Goal: Task Accomplishment & Management: Manage account settings

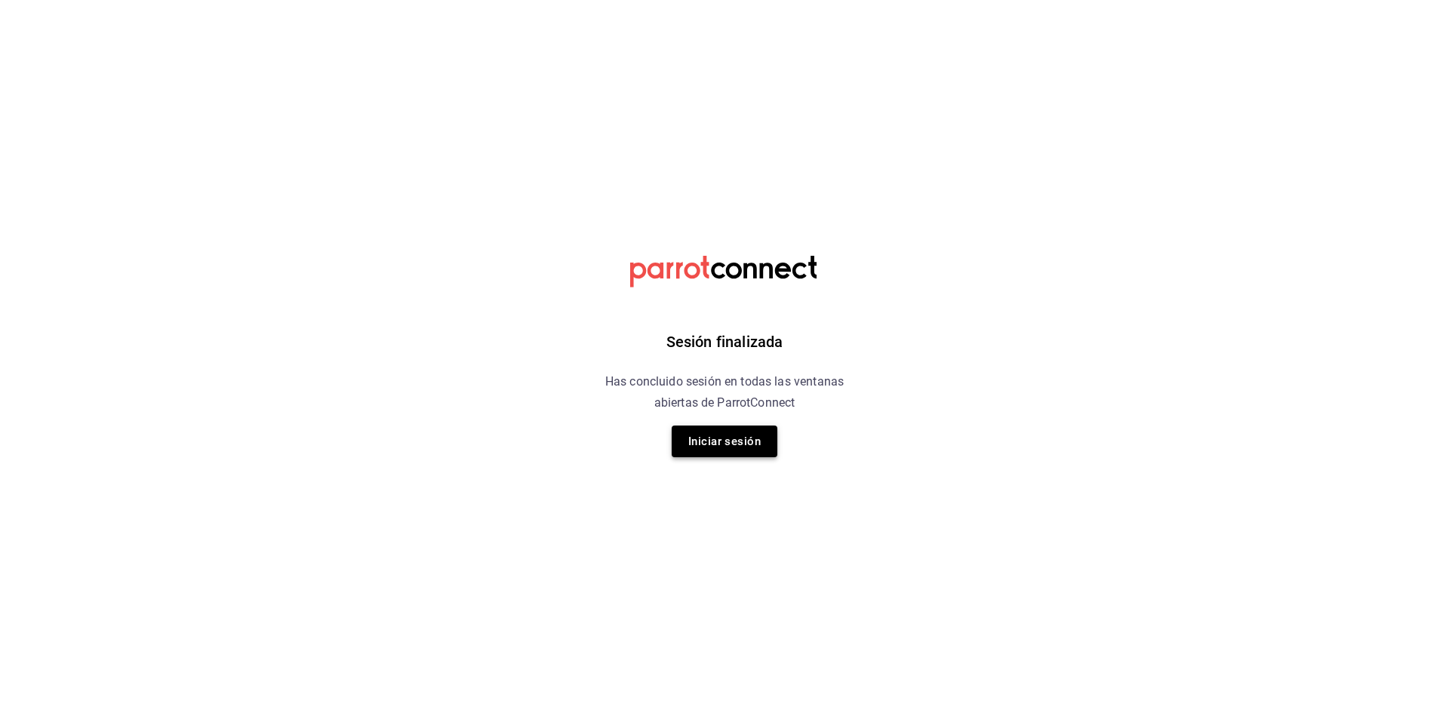
drag, startPoint x: 716, startPoint y: 420, endPoint x: 716, endPoint y: 429, distance: 8.3
click at [716, 425] on div "Sesión finalizada Has concluido sesión en todas las ventanas abiertas de Parrot…" at bounding box center [724, 356] width 381 height 713
click at [716, 445] on button "Iniciar sesión" at bounding box center [724, 442] width 106 height 32
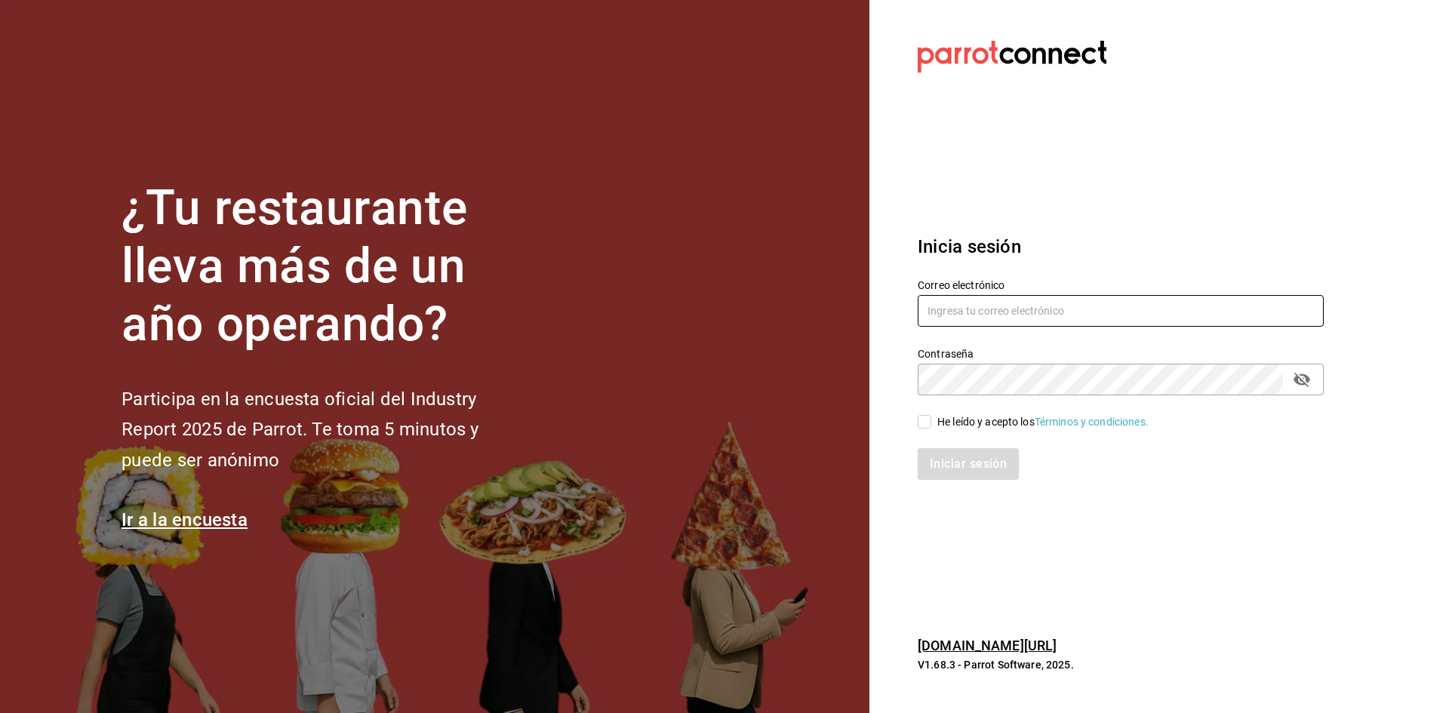
click at [967, 301] on input "text" at bounding box center [1120, 311] width 406 height 32
type input "[EMAIL_ADDRESS][DOMAIN_NAME]"
click at [960, 416] on div "He leído y acepto los Términos y condiciones." at bounding box center [1042, 422] width 211 height 16
click at [931, 416] on input "He leído y acepto los Términos y condiciones." at bounding box center [924, 422] width 14 height 14
checkbox input "true"
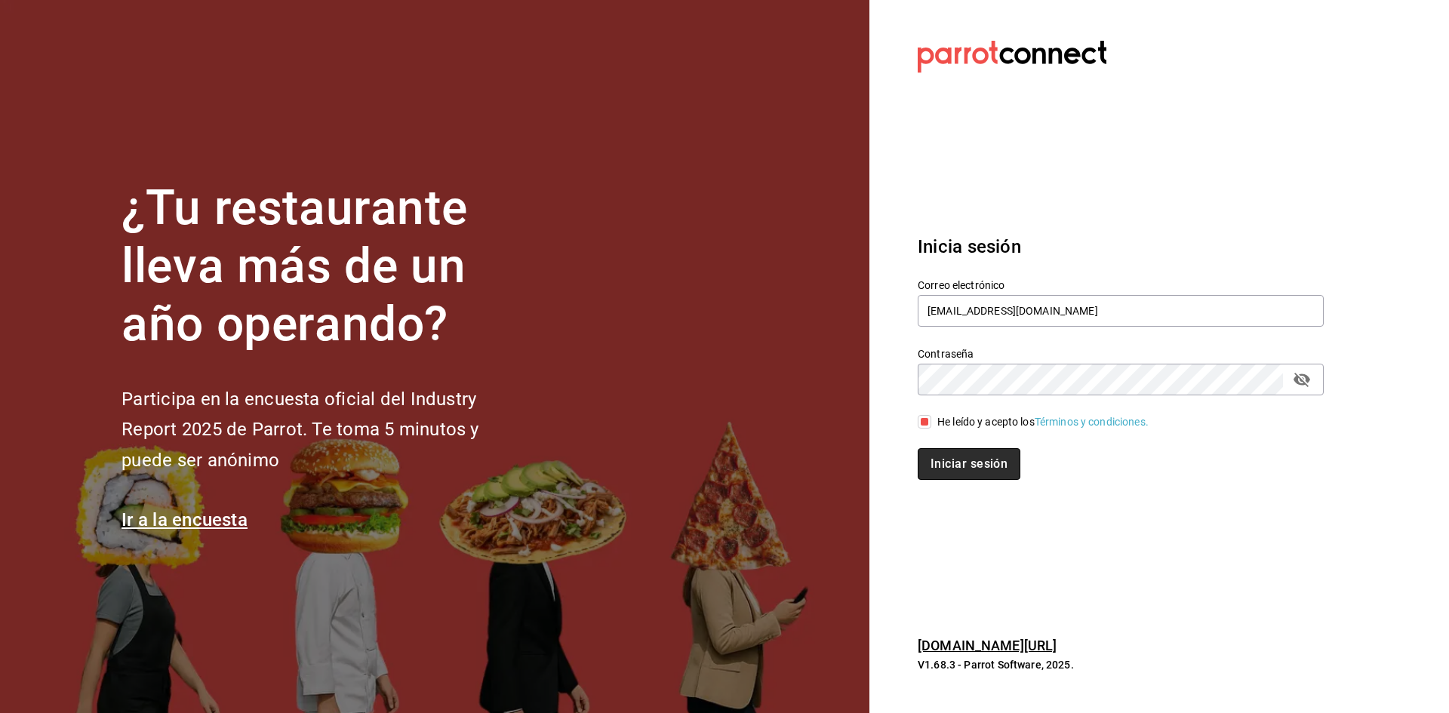
click at [957, 459] on button "Iniciar sesión" at bounding box center [968, 464] width 103 height 32
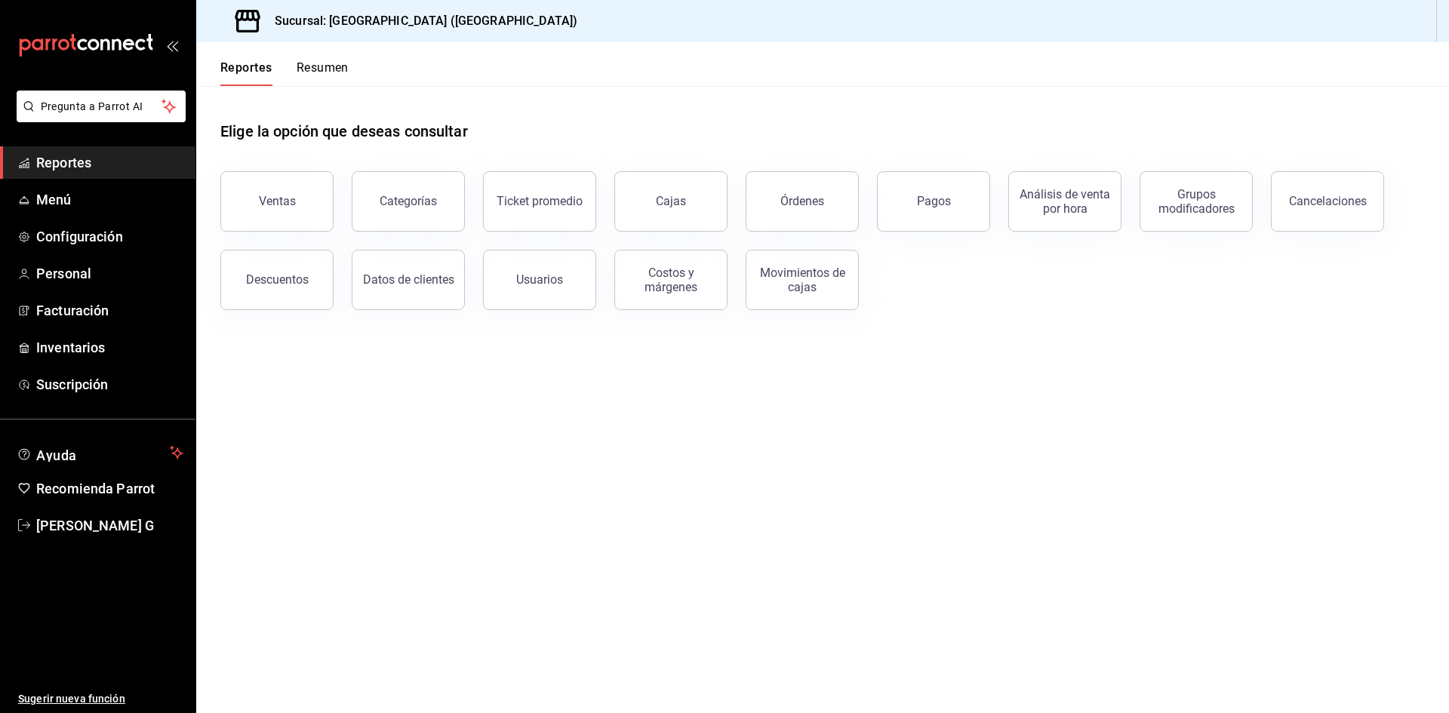
click at [116, 163] on span "Reportes" at bounding box center [109, 162] width 147 height 20
click at [88, 217] on ul "Reportes Menú Configuración Personal Facturación Inventarios Suscripción" at bounding box center [97, 273] width 195 height 254
click at [91, 201] on span "Menú" at bounding box center [109, 199] width 147 height 20
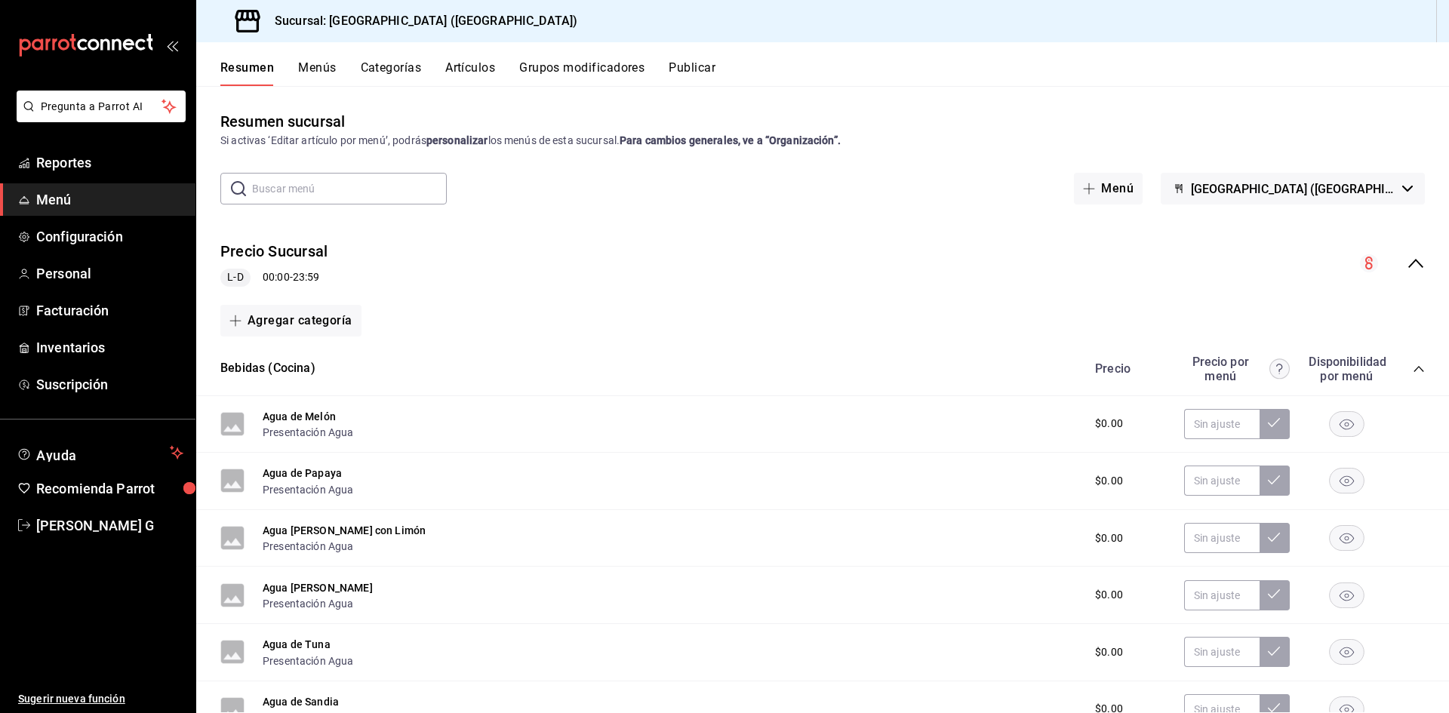
click at [473, 63] on button "Artículos" at bounding box center [470, 73] width 50 height 26
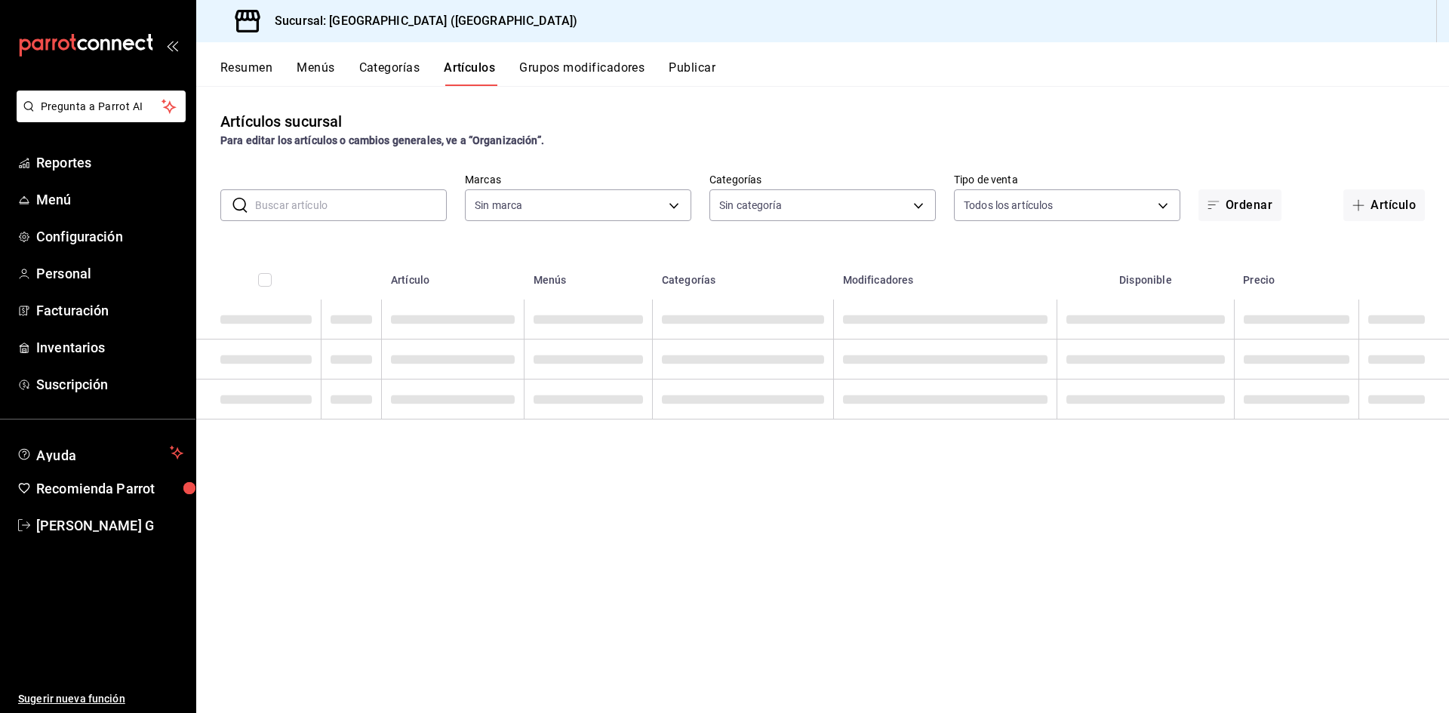
type input "c5b0ed81-af66-4c2d-afb4-f59aa1ecca2b"
click at [358, 194] on input "text" at bounding box center [351, 205] width 192 height 30
type input "8c3fc7fb-afc8-4fcf-a35f-97b25a26b173,d858cdb4-7991-4d76-a946-9f508960b44e,730af…"
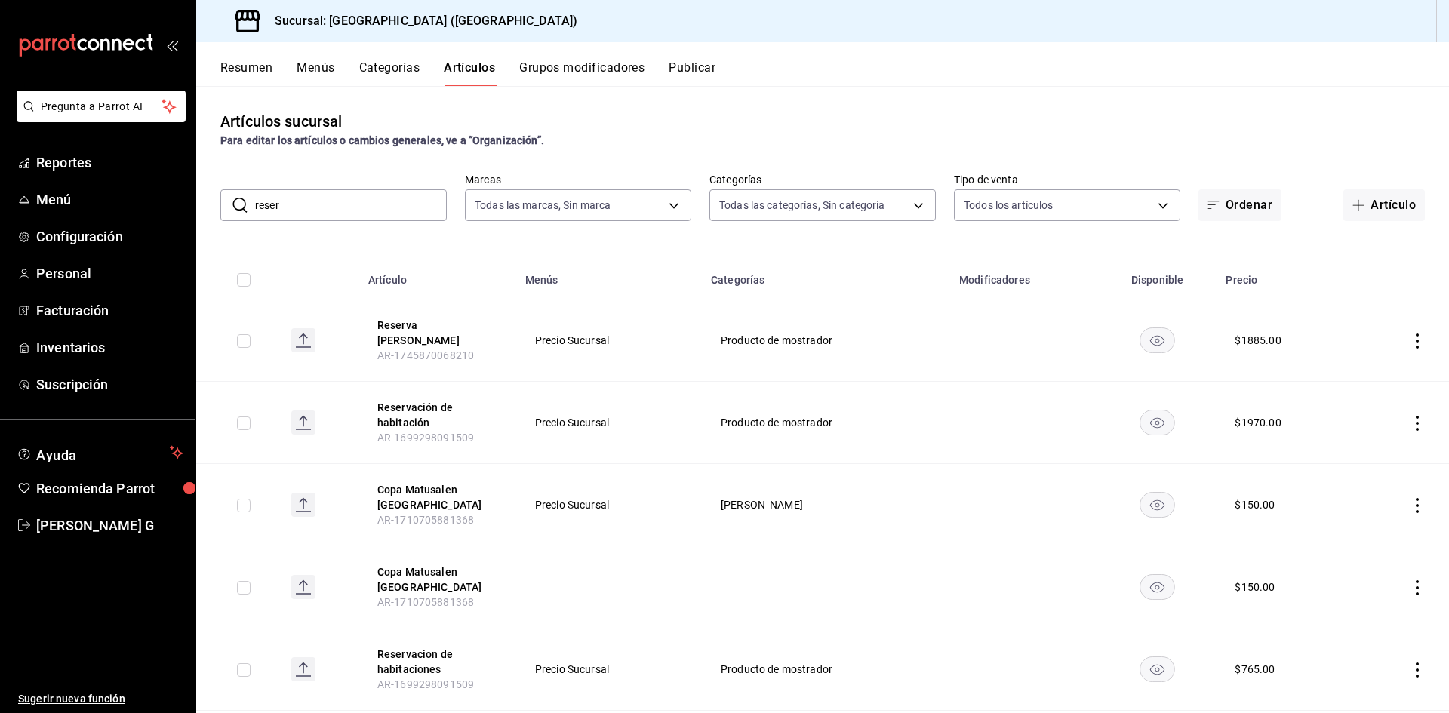
click at [310, 202] on input "reser" at bounding box center [351, 205] width 192 height 30
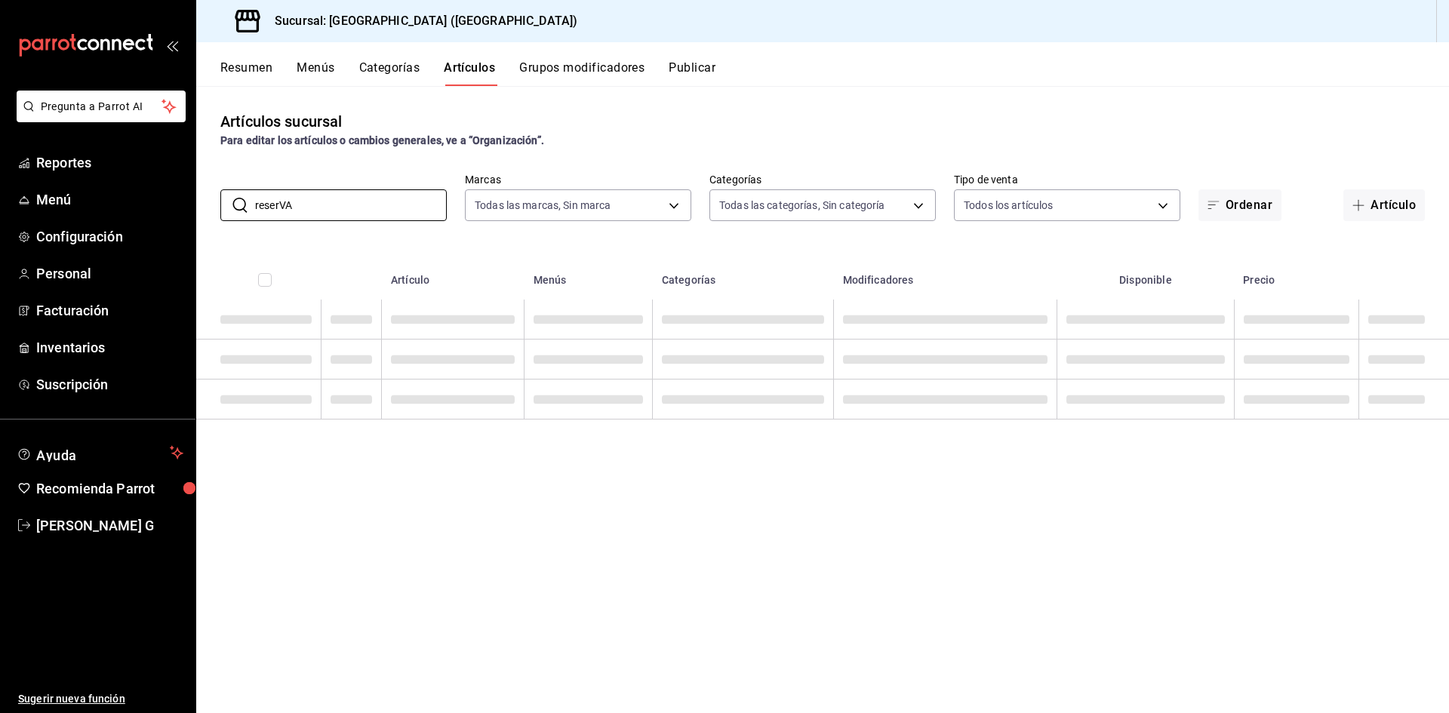
type input "RESERVA"
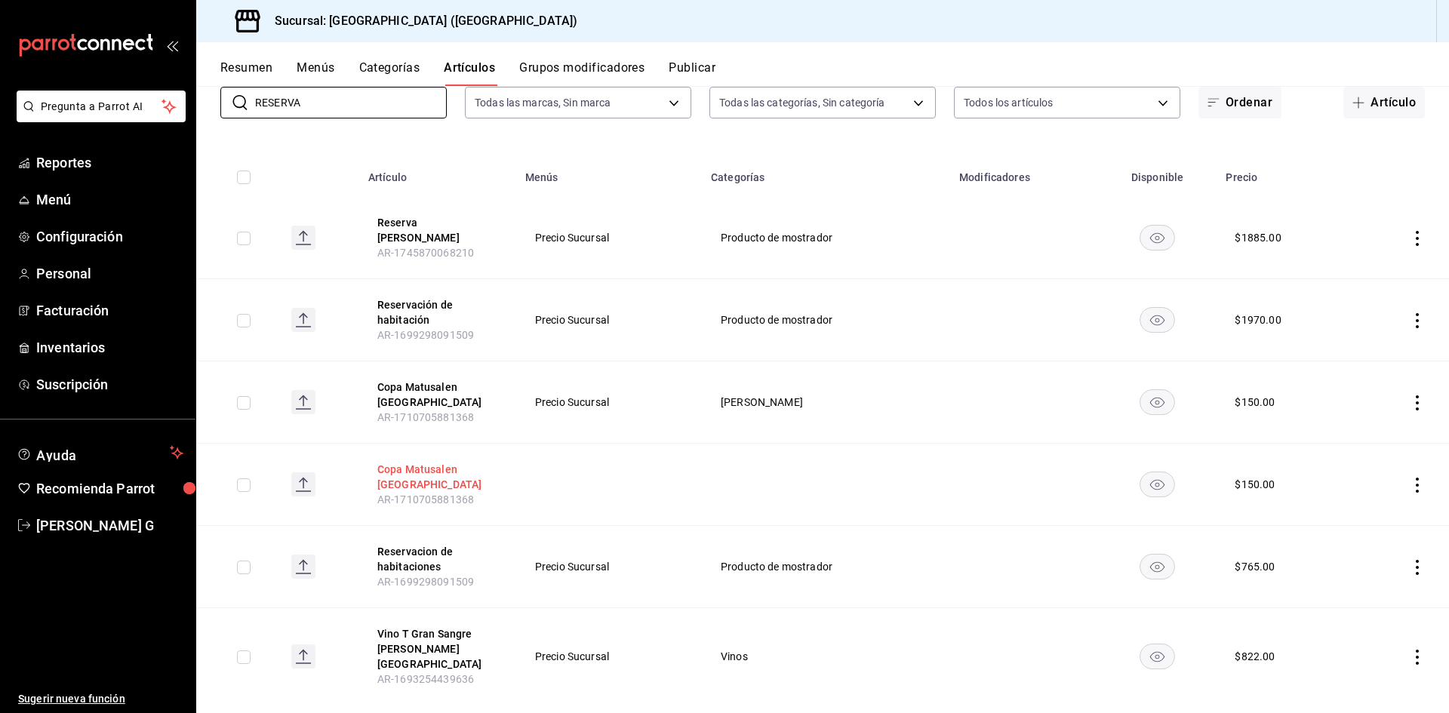
scroll to position [107, 0]
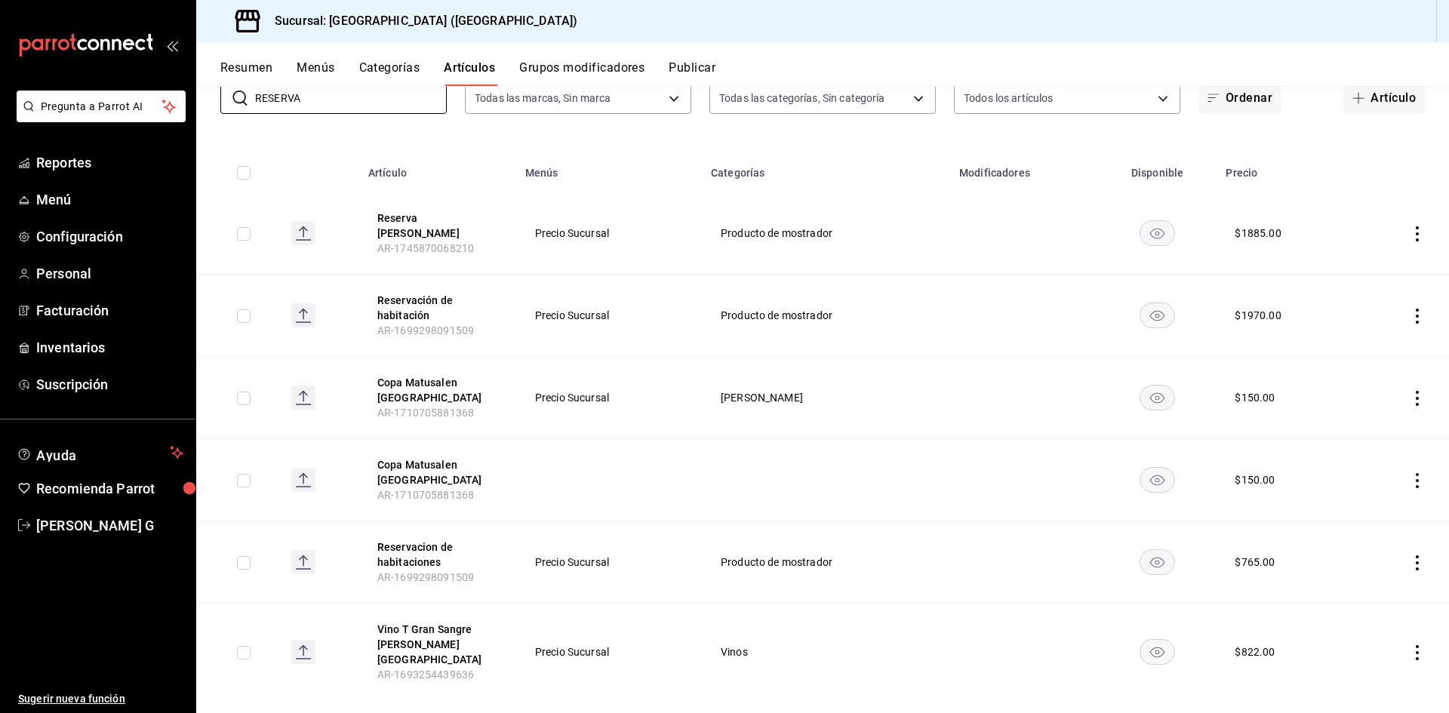
click at [1409, 309] on icon "actions" at bounding box center [1416, 316] width 15 height 15
click at [1372, 343] on span "Editar" at bounding box center [1360, 341] width 39 height 16
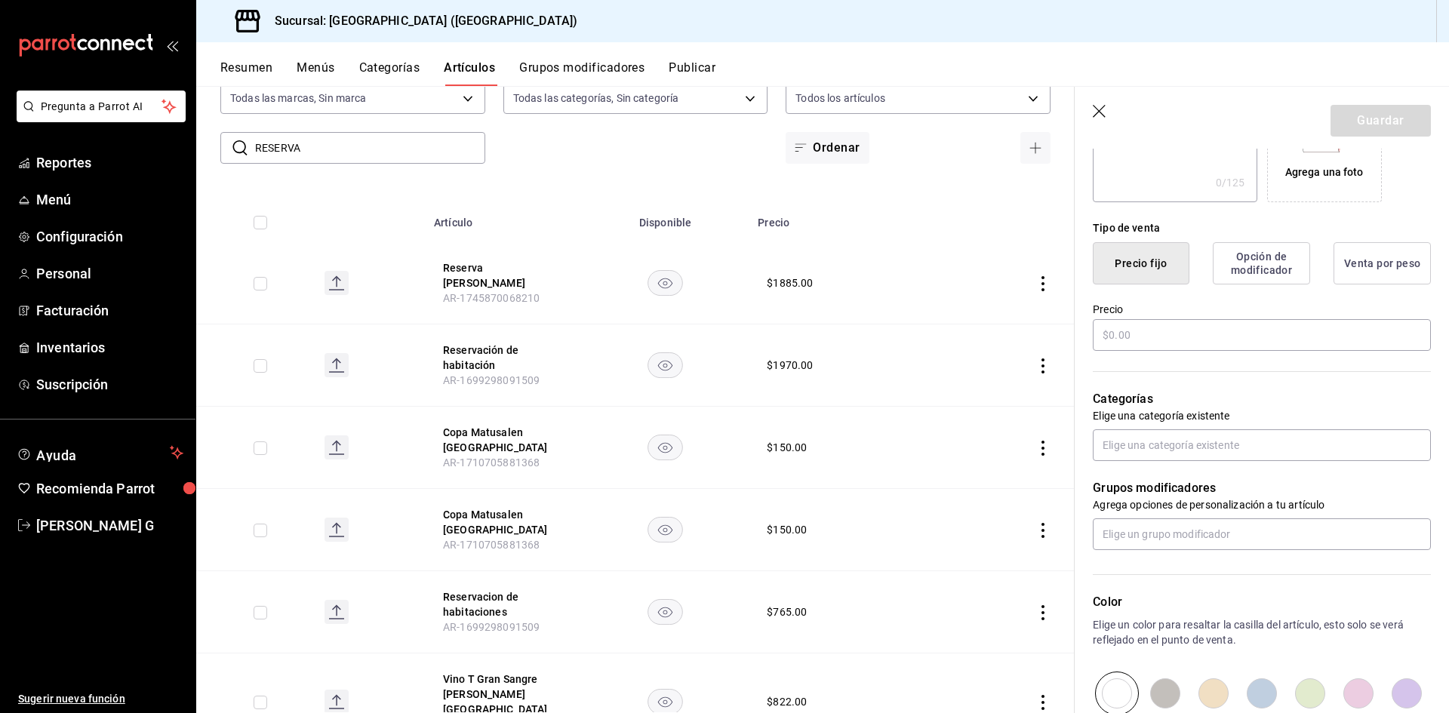
type input "$1970.00"
radio input "false"
radio input "true"
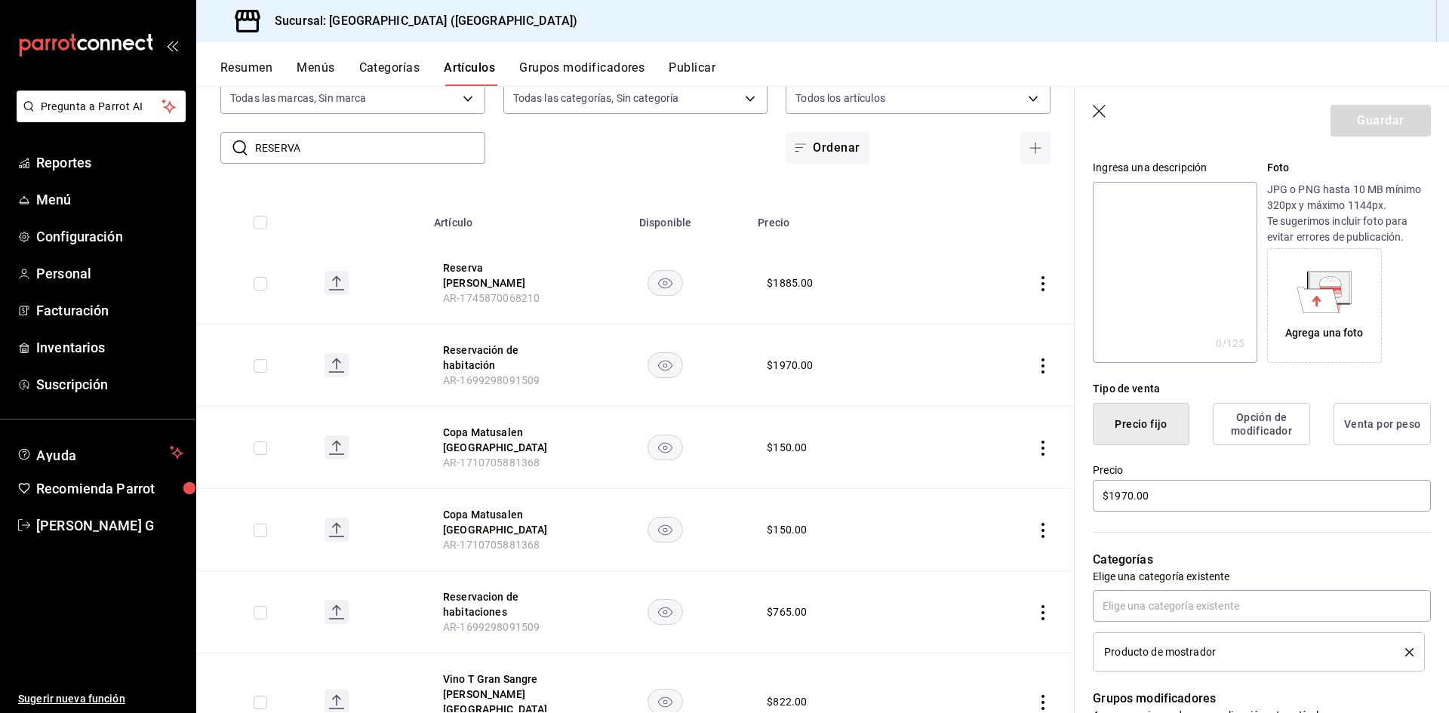
scroll to position [371, 0]
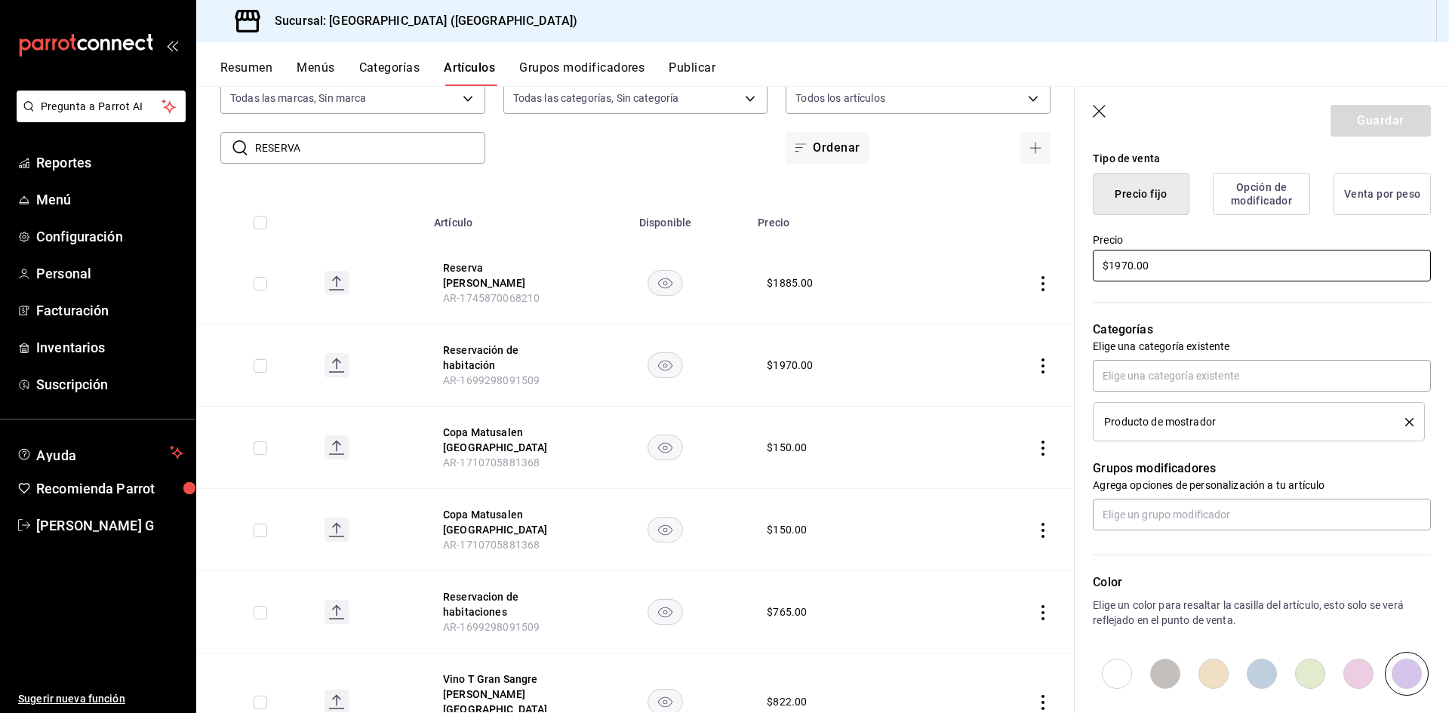
click at [1127, 269] on input "$1970.00" at bounding box center [1261, 266] width 338 height 32
type input "$2500.00"
click at [1378, 118] on button "Guardar" at bounding box center [1380, 121] width 100 height 32
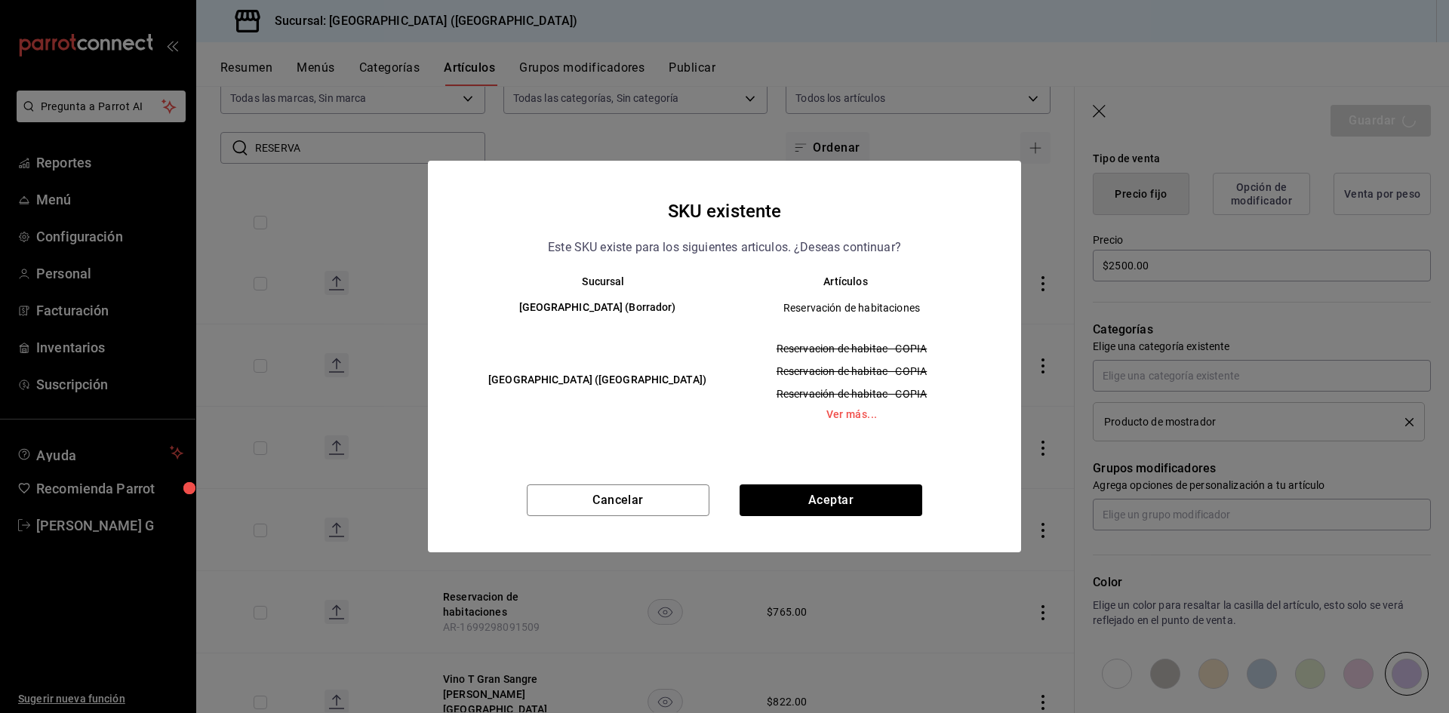
click at [880, 518] on div "Cancelar Aceptar" at bounding box center [724, 518] width 593 height 68
click at [880, 504] on button "Aceptar" at bounding box center [830, 500] width 183 height 32
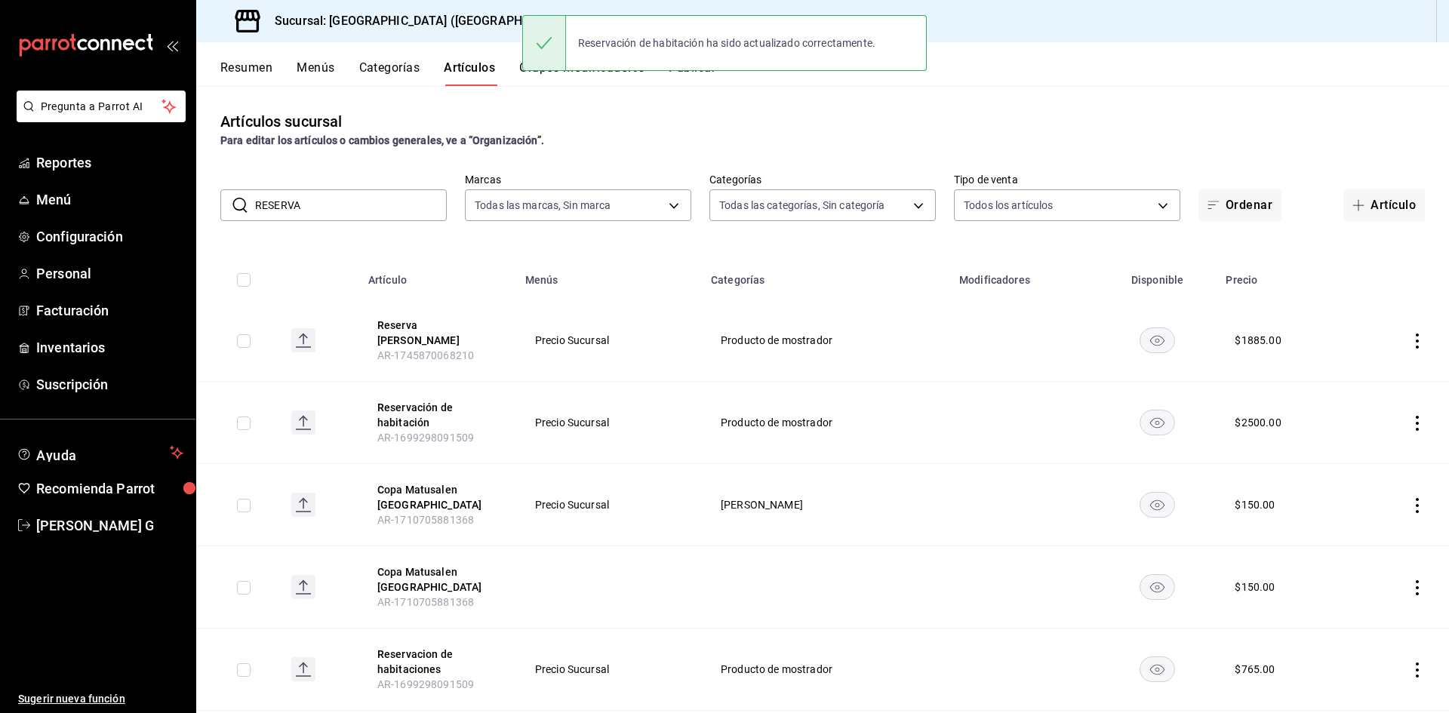
click at [705, 77] on button "Publicar" at bounding box center [691, 73] width 47 height 26
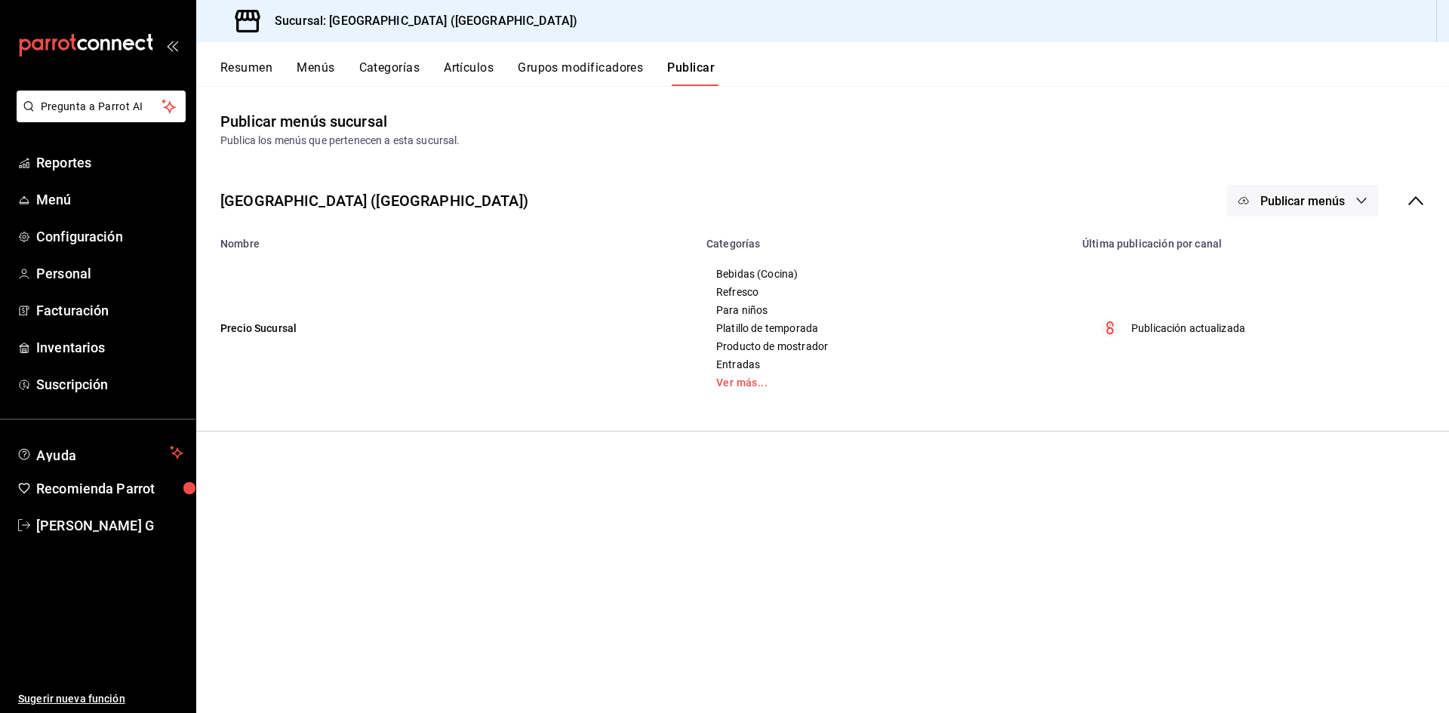
click at [1354, 204] on button "Publicar menús" at bounding box center [1302, 201] width 151 height 32
click at [1321, 245] on span "Punto de venta" at bounding box center [1324, 250] width 72 height 16
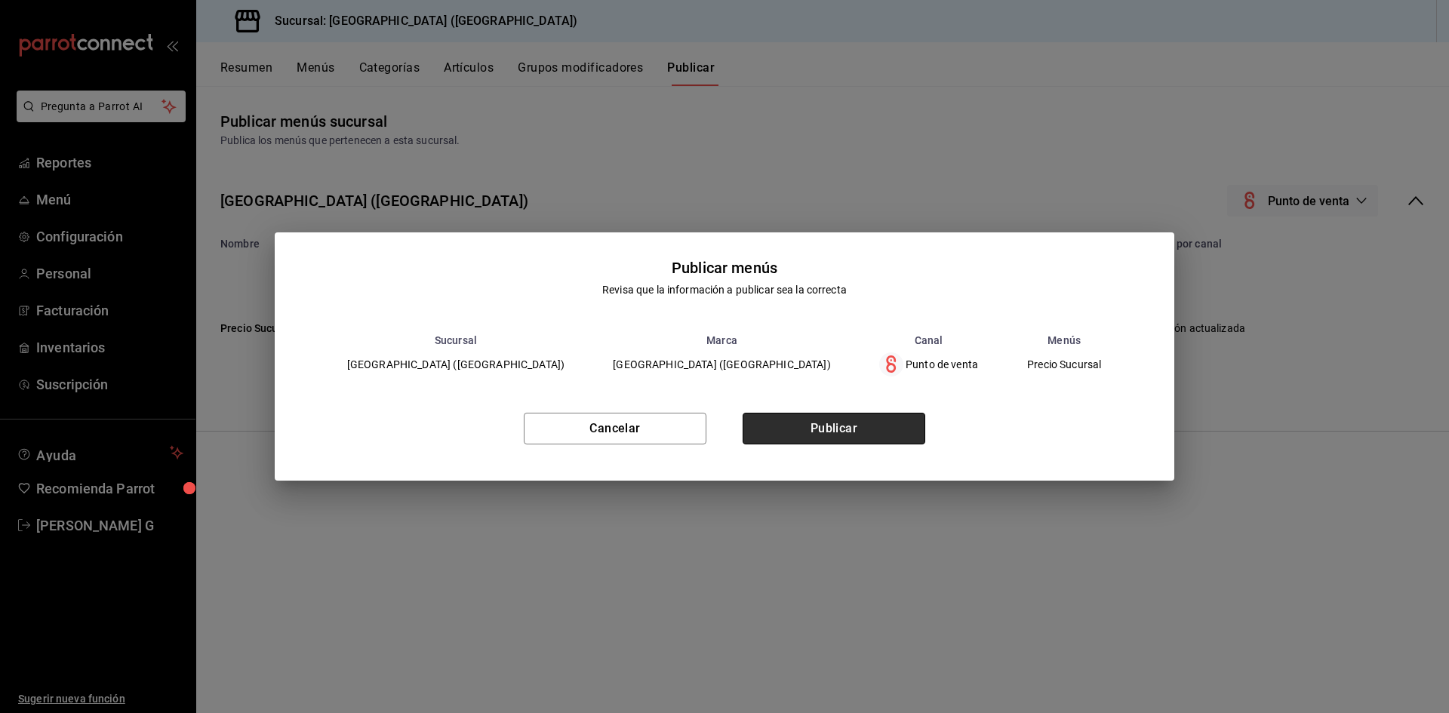
click at [808, 440] on button "Publicar" at bounding box center [833, 429] width 183 height 32
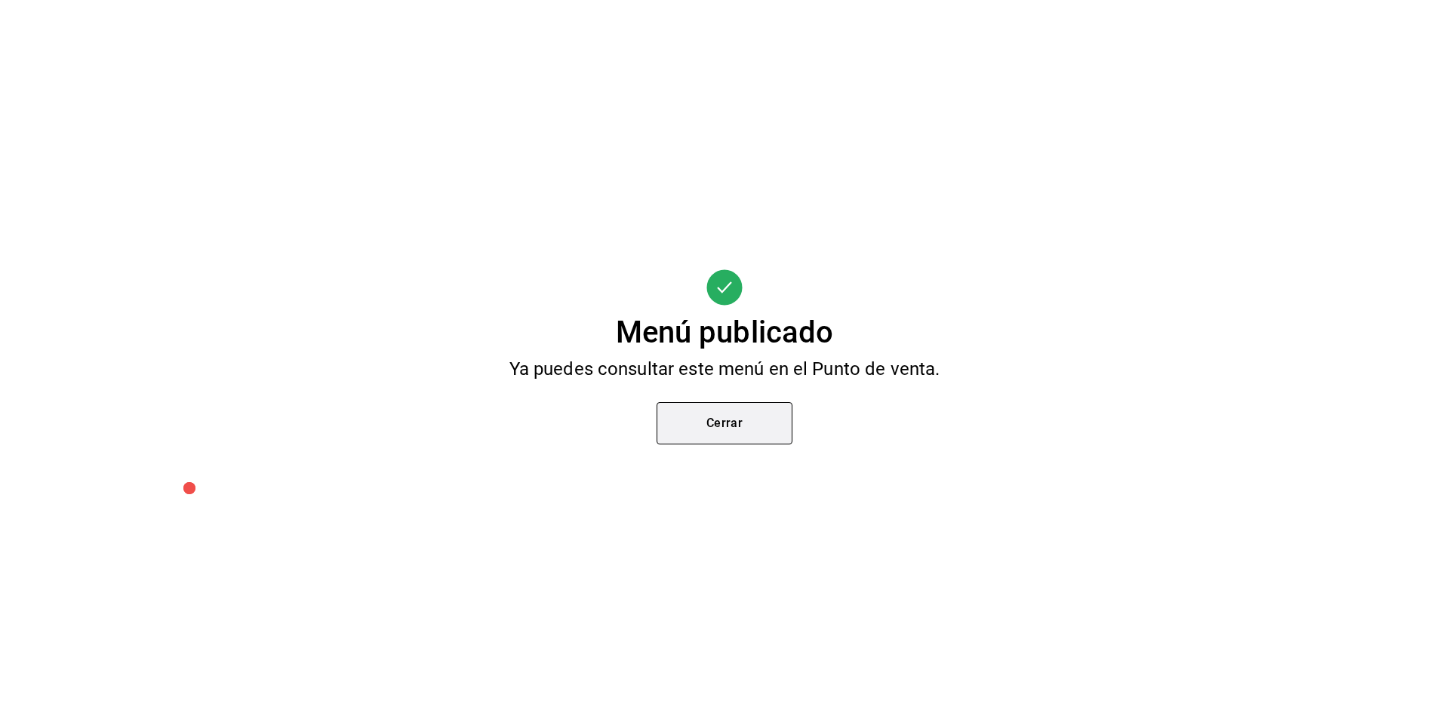
click at [760, 411] on button "Cerrar" at bounding box center [724, 423] width 136 height 42
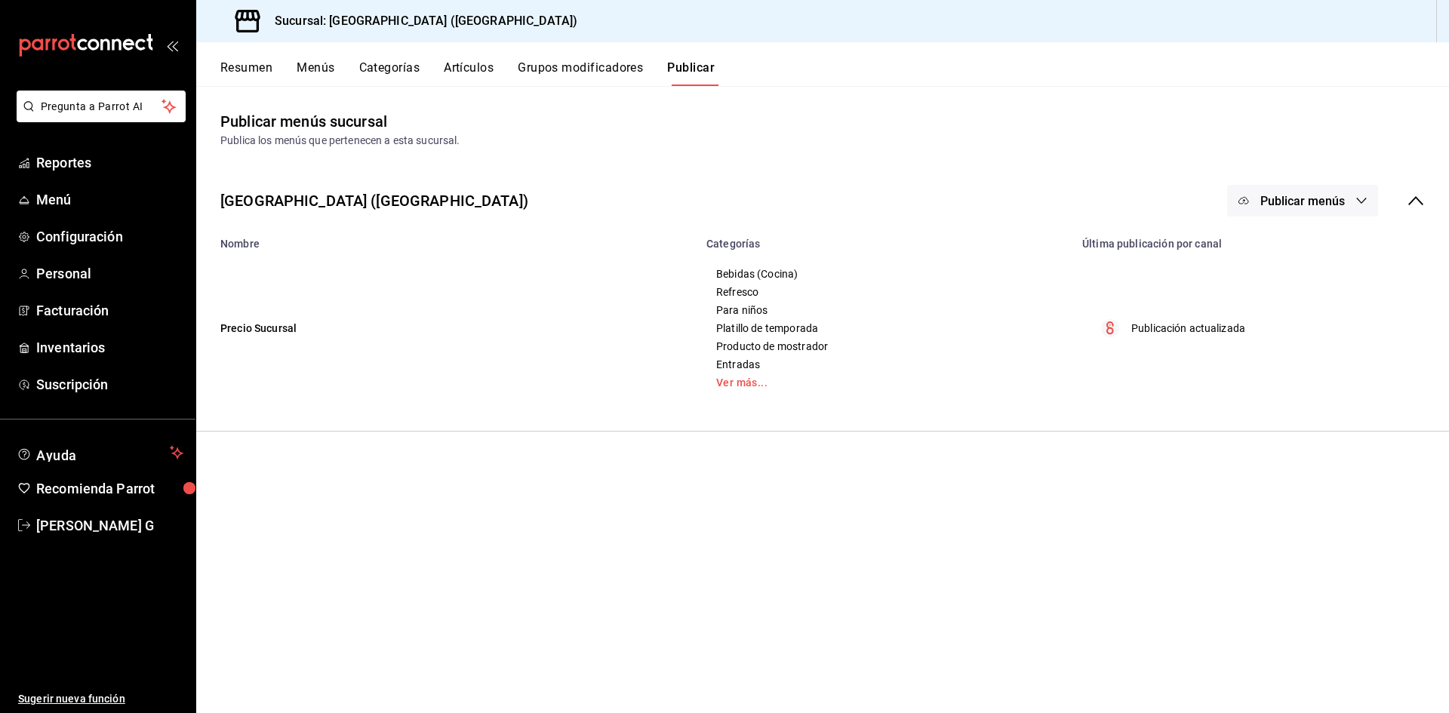
click at [478, 69] on button "Artículos" at bounding box center [469, 73] width 50 height 26
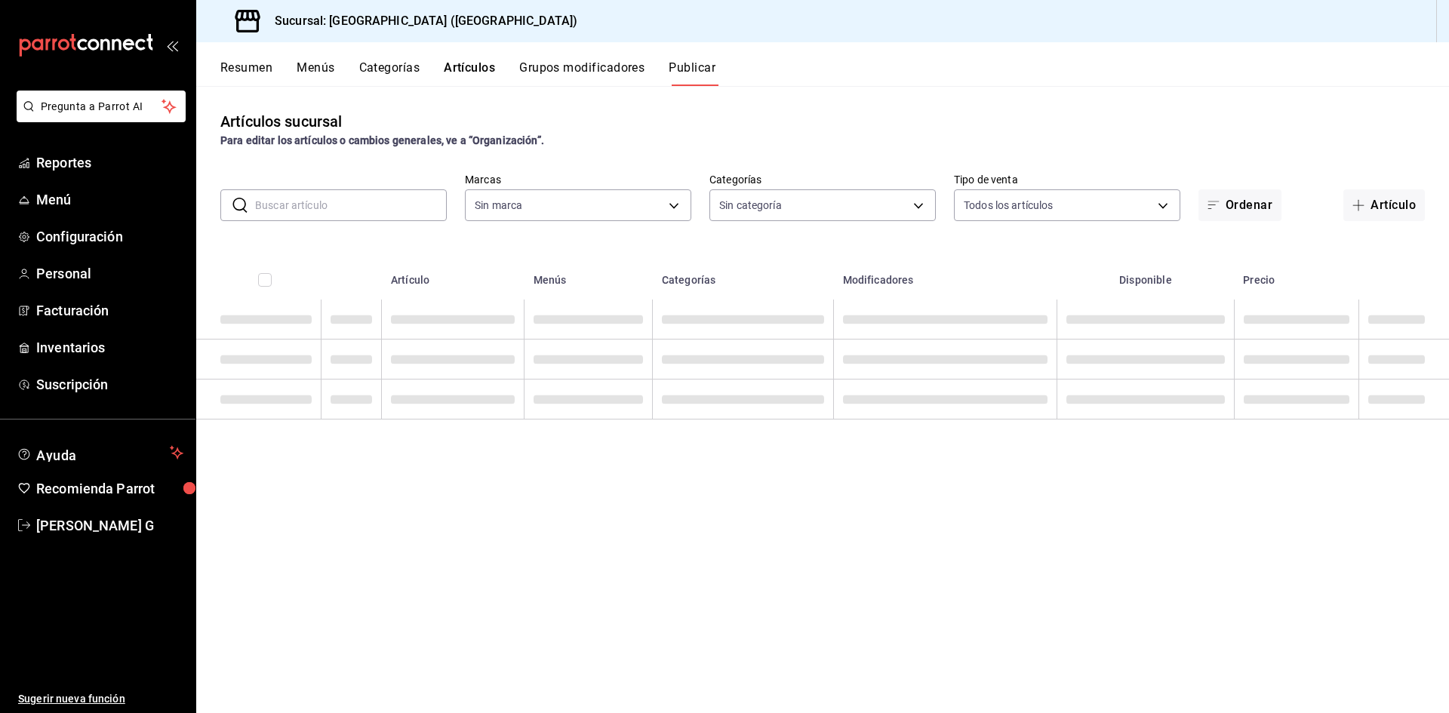
type input "c5b0ed81-af66-4c2d-afb4-f59aa1ecca2b"
type input "8c3fc7fb-afc8-4fcf-a35f-97b25a26b173,d858cdb4-7991-4d76-a946-9f508960b44e,730af…"
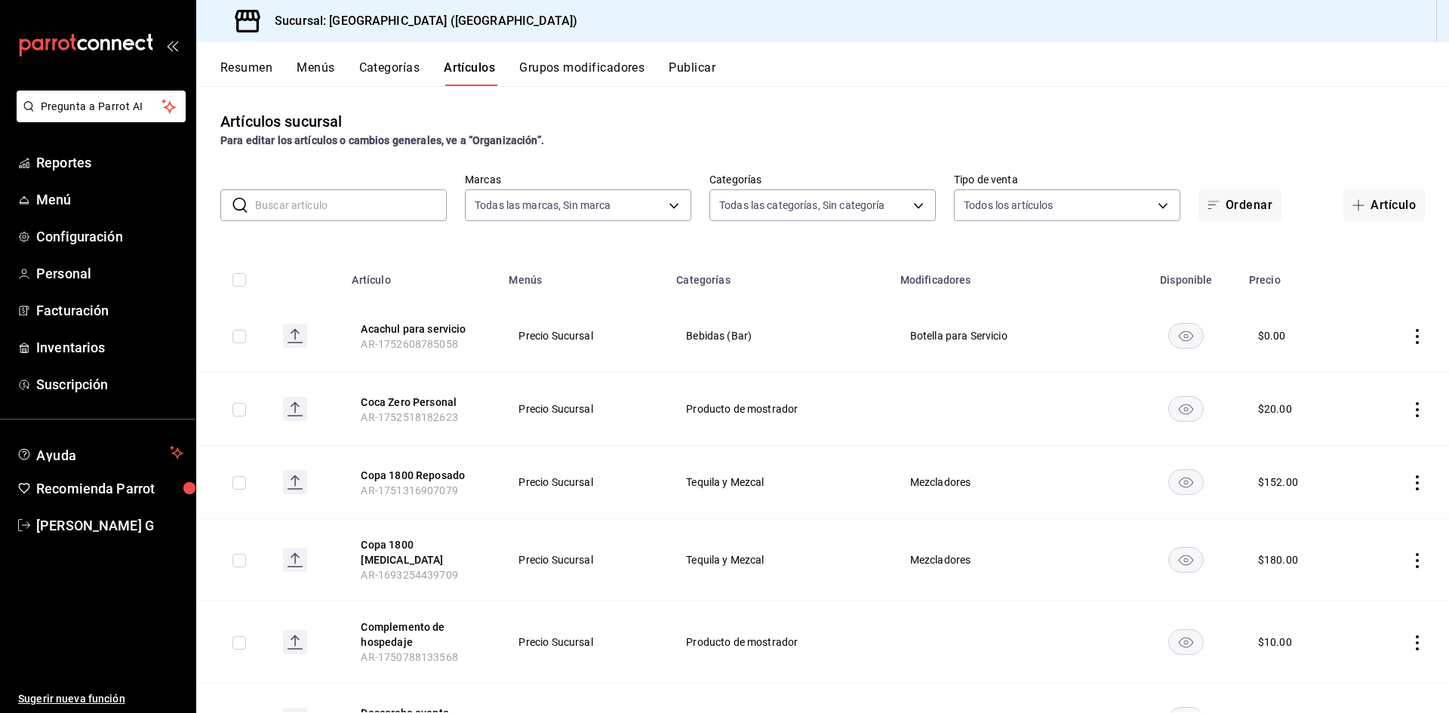
click at [368, 213] on input "text" at bounding box center [351, 205] width 192 height 30
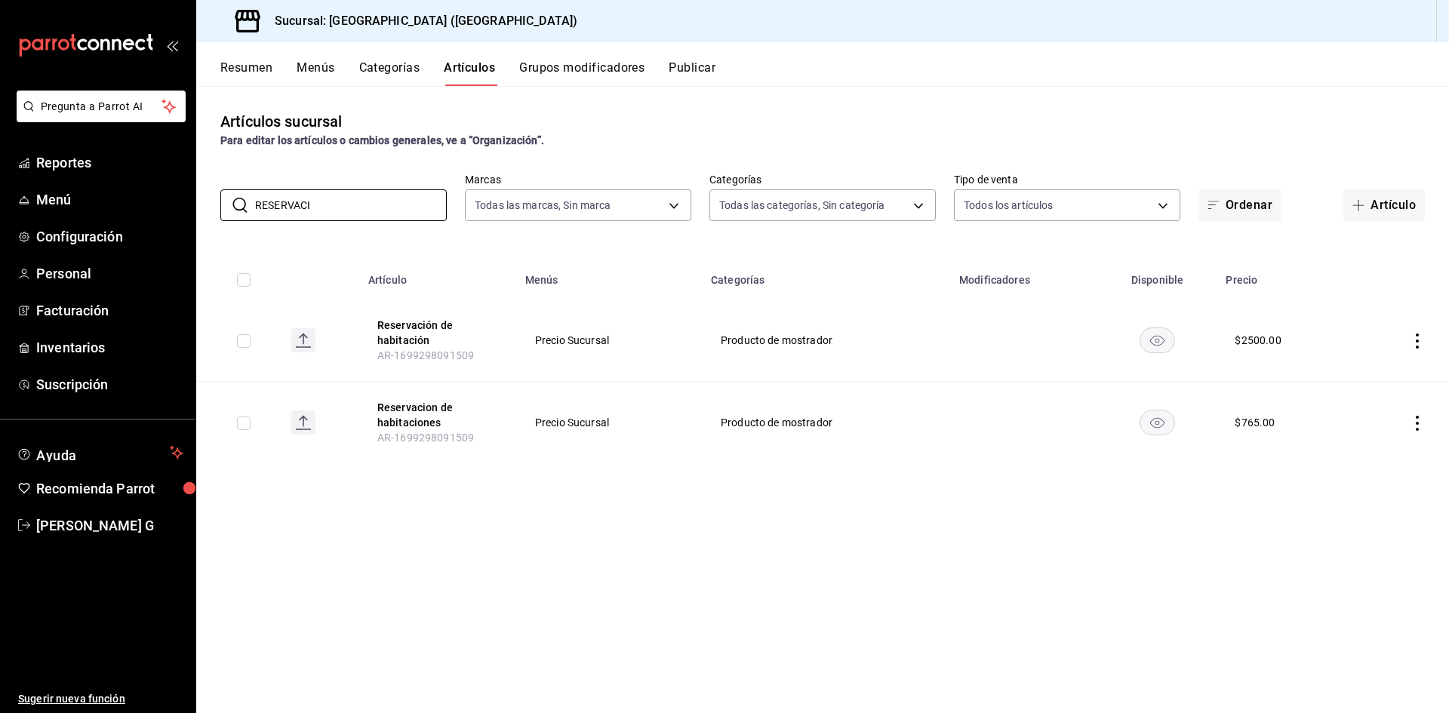
type input "RESERVACI"
